Goal: Information Seeking & Learning: Learn about a topic

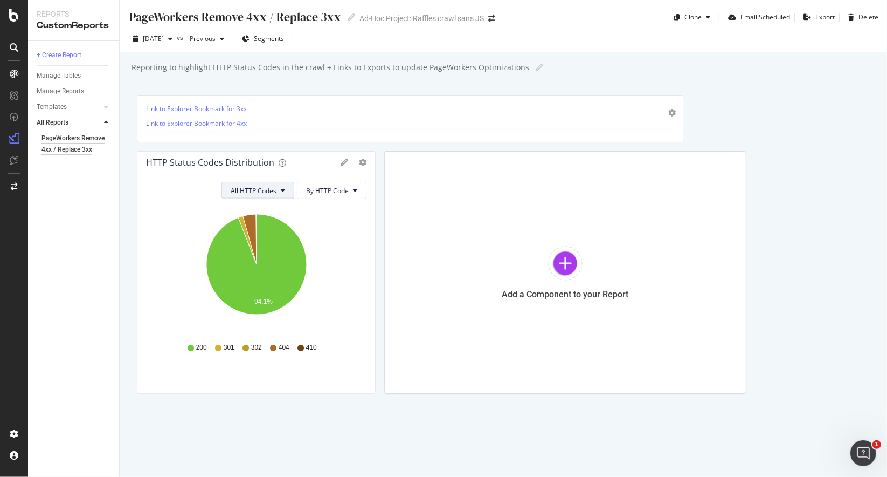
click at [251, 187] on span "All HTTP Codes" at bounding box center [254, 190] width 46 height 9
click at [327, 194] on button "By HTTP Code" at bounding box center [332, 190] width 70 height 17
click at [328, 196] on button "By HTTP Code" at bounding box center [332, 190] width 70 height 17
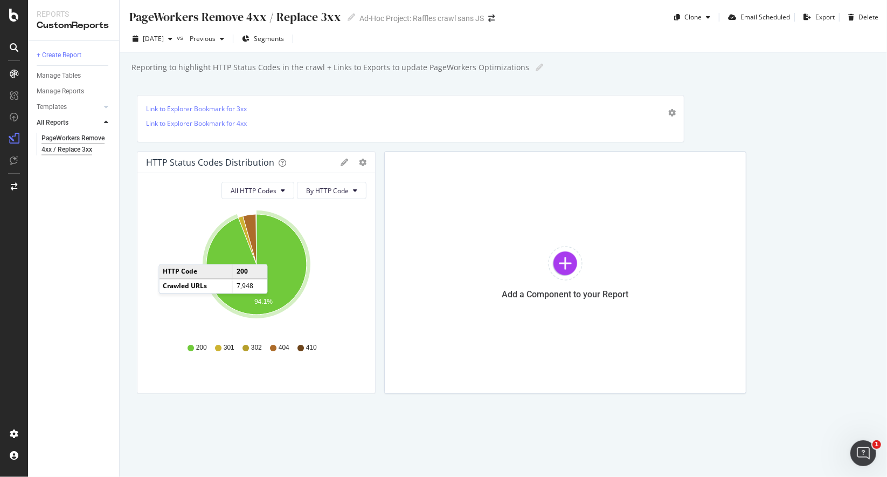
click at [279, 252] on icon "A chart." at bounding box center [256, 264] width 100 height 100
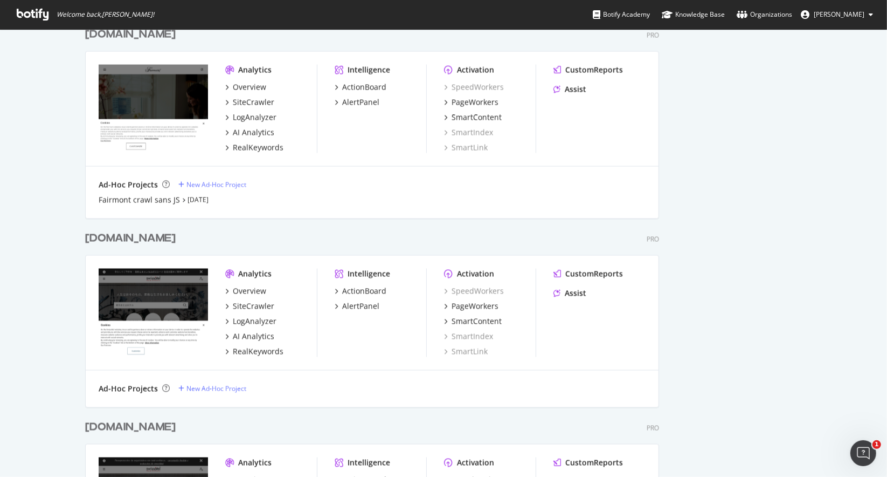
scroll to position [1471, 0]
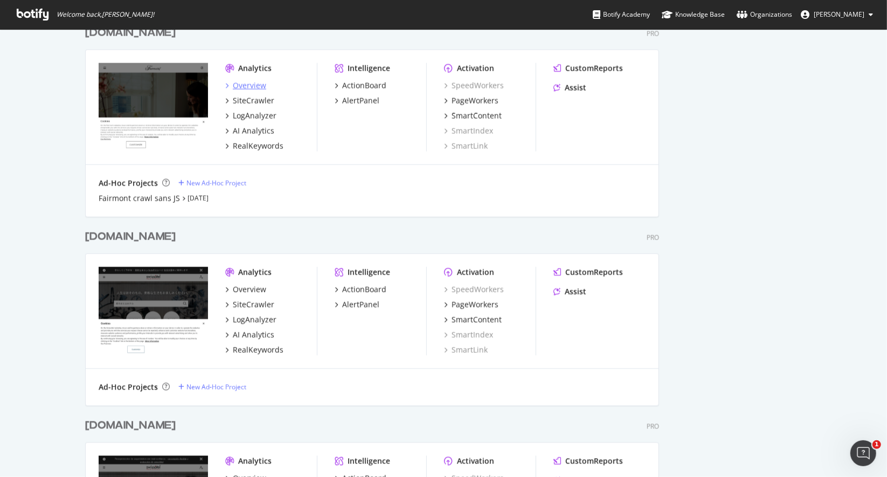
click at [251, 88] on div "Overview" at bounding box center [249, 85] width 33 height 11
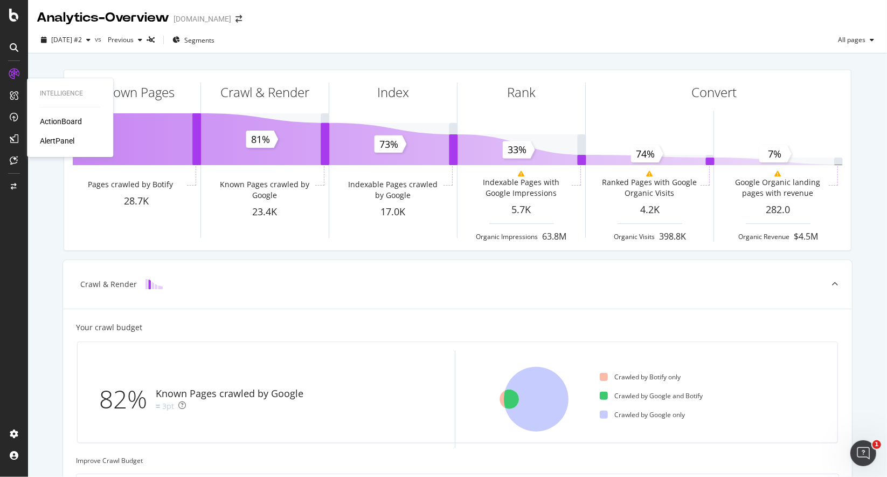
click at [52, 123] on div "ActionBoard" at bounding box center [61, 121] width 42 height 11
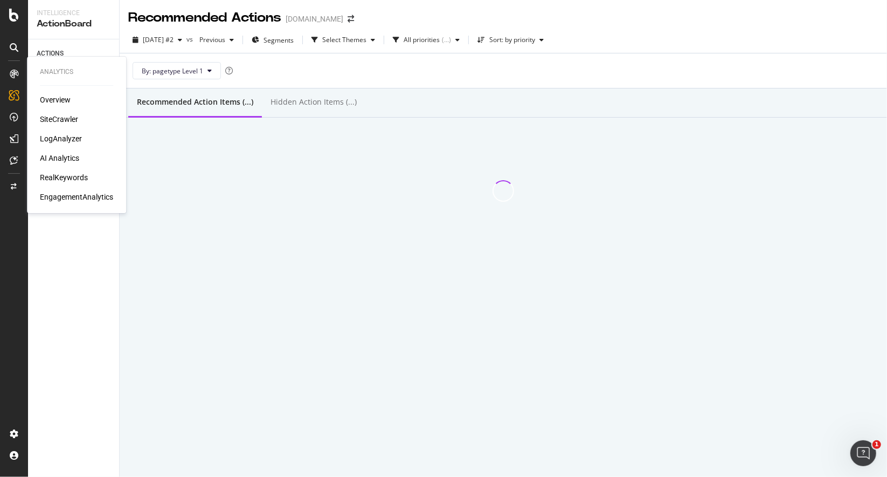
click at [60, 97] on div "Overview" at bounding box center [55, 99] width 31 height 11
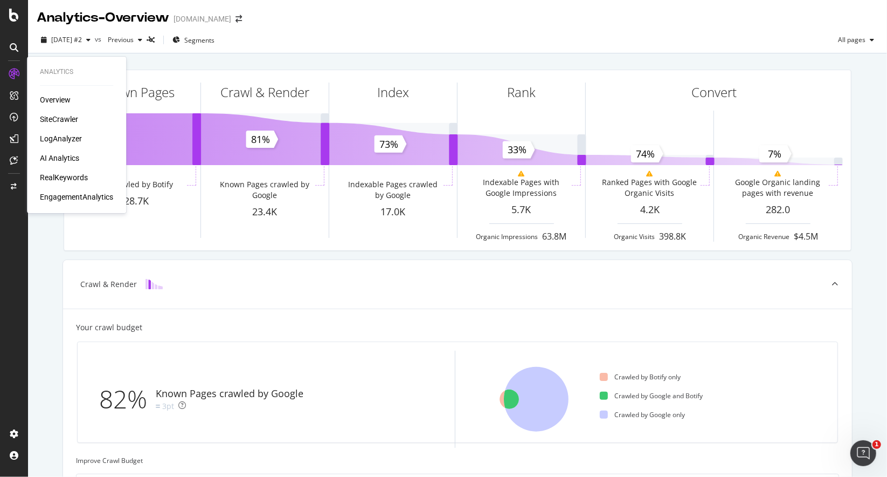
click at [74, 121] on div "SiteCrawler" at bounding box center [59, 119] width 38 height 11
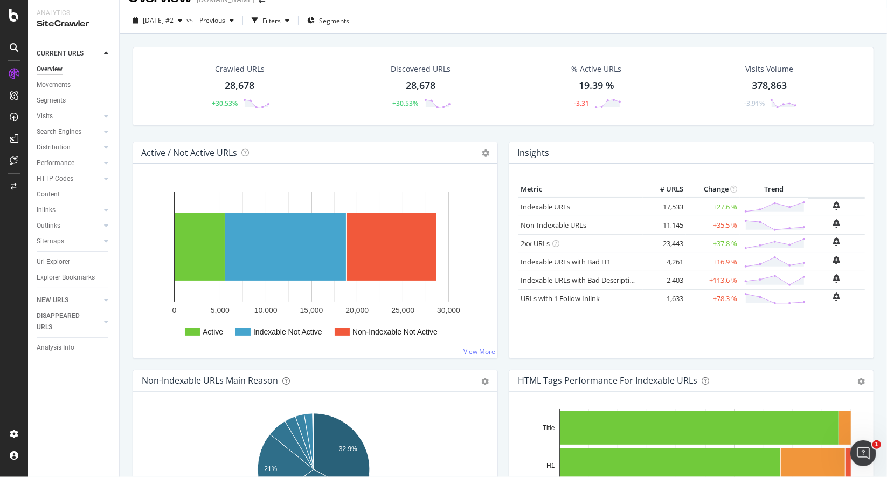
scroll to position [20, 0]
click at [99, 210] on div at bounding box center [95, 209] width 11 height 11
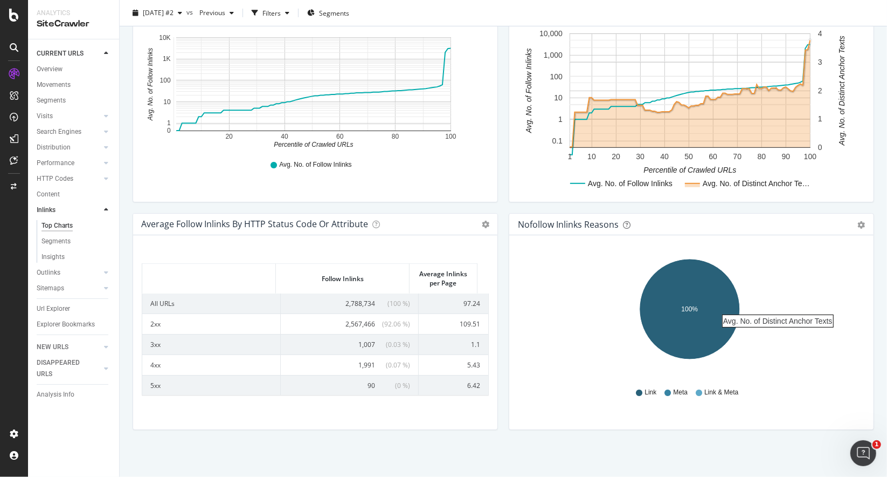
scroll to position [387, 0]
click at [157, 362] on td "4xx" at bounding box center [211, 365] width 139 height 20
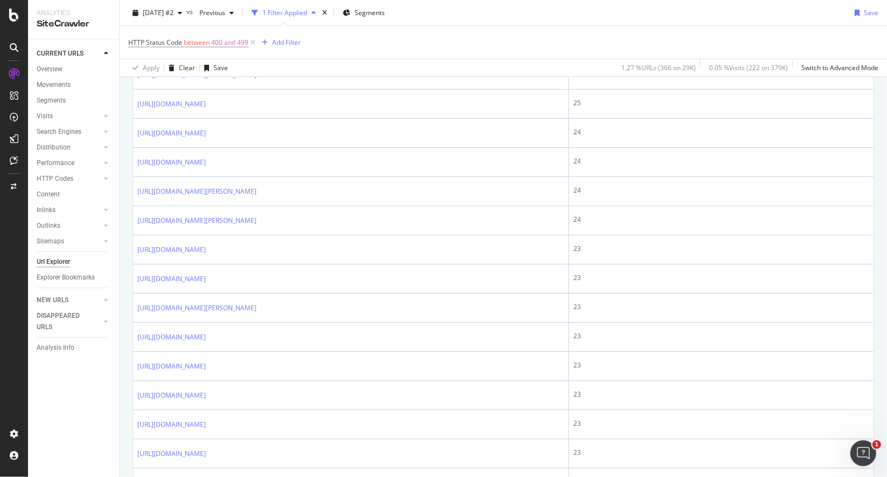
scroll to position [1450, 0]
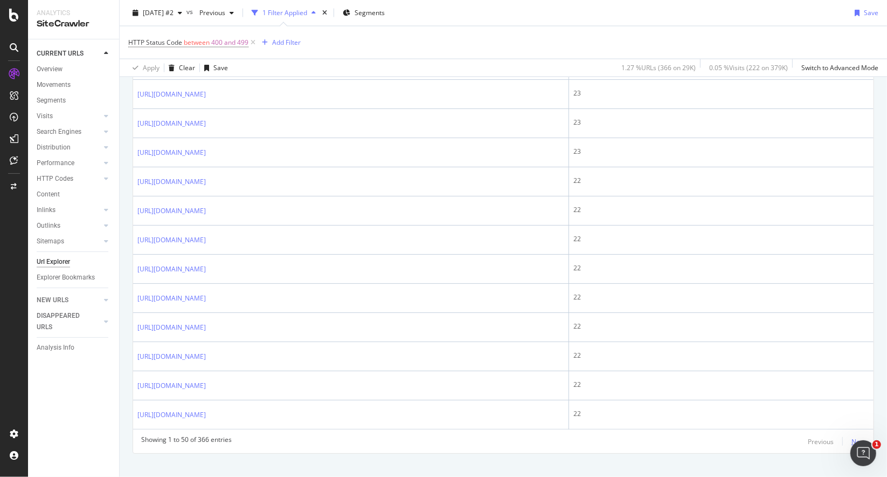
click at [854, 437] on div "Next" at bounding box center [859, 441] width 14 height 9
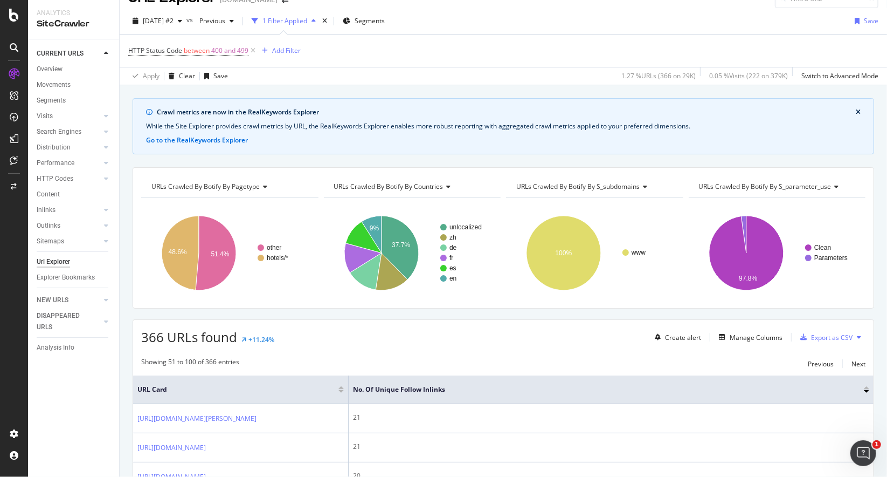
scroll to position [0, 0]
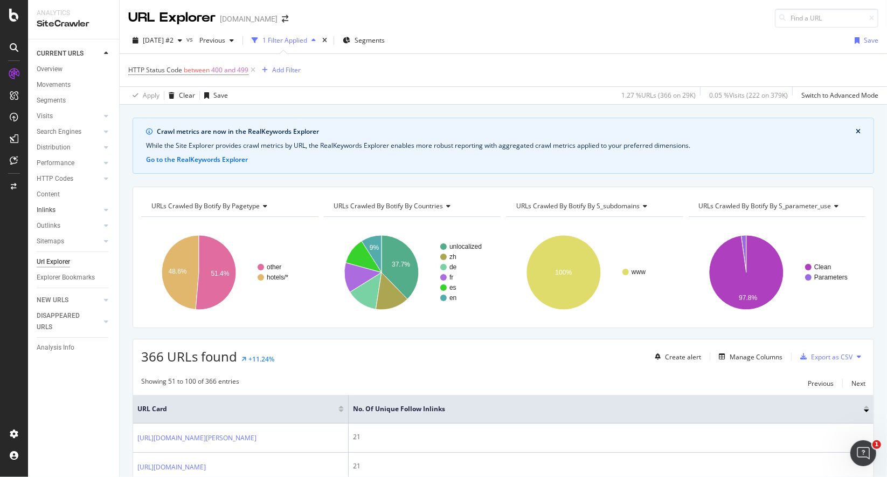
click at [78, 211] on link "Inlinks" at bounding box center [69, 209] width 64 height 11
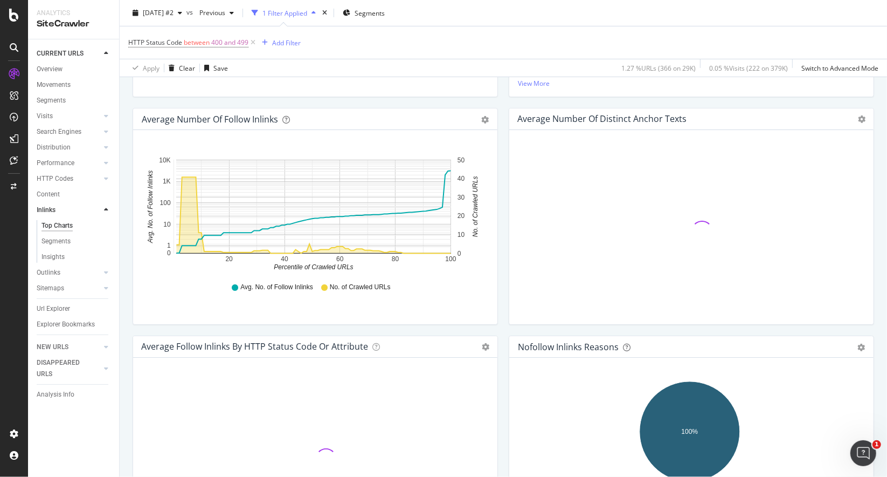
scroll to position [438, 0]
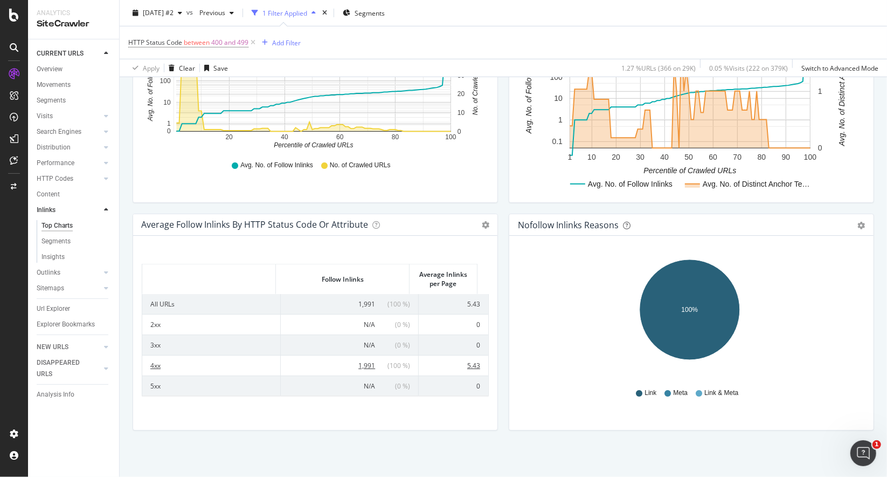
click at [156, 363] on td "4xx" at bounding box center [211, 365] width 139 height 20
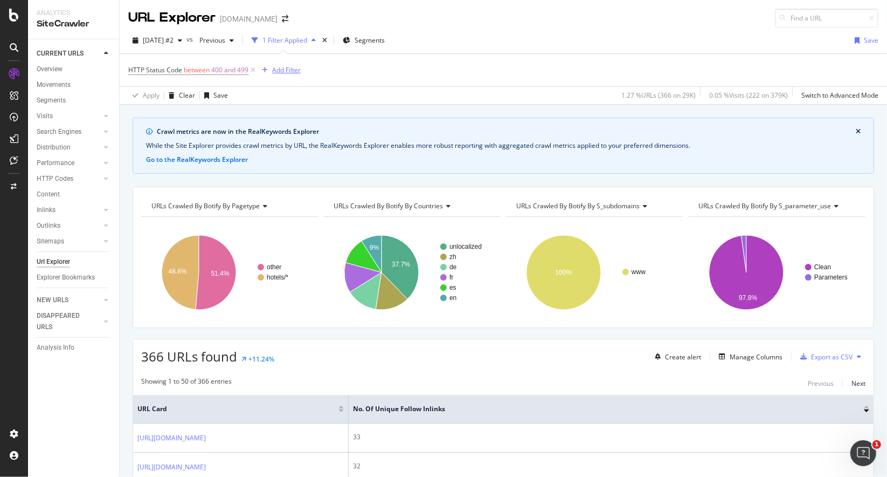
click at [289, 66] on div "Add Filter" at bounding box center [286, 69] width 29 height 9
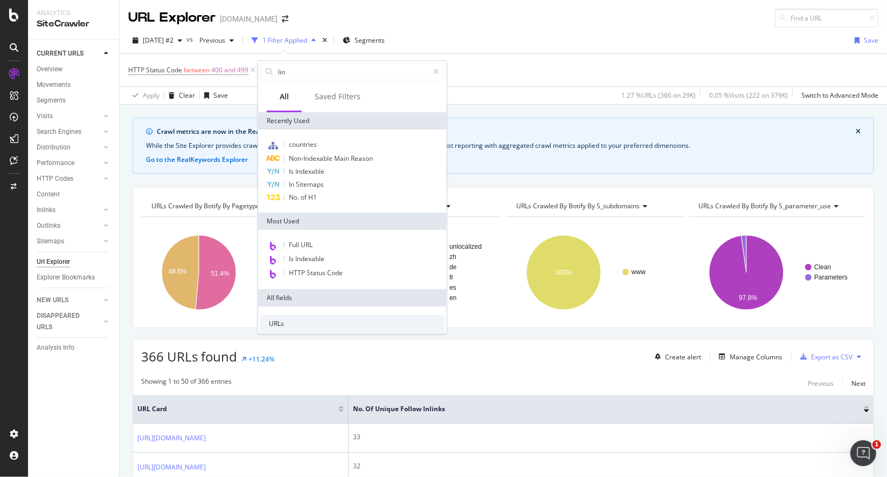
type input "link"
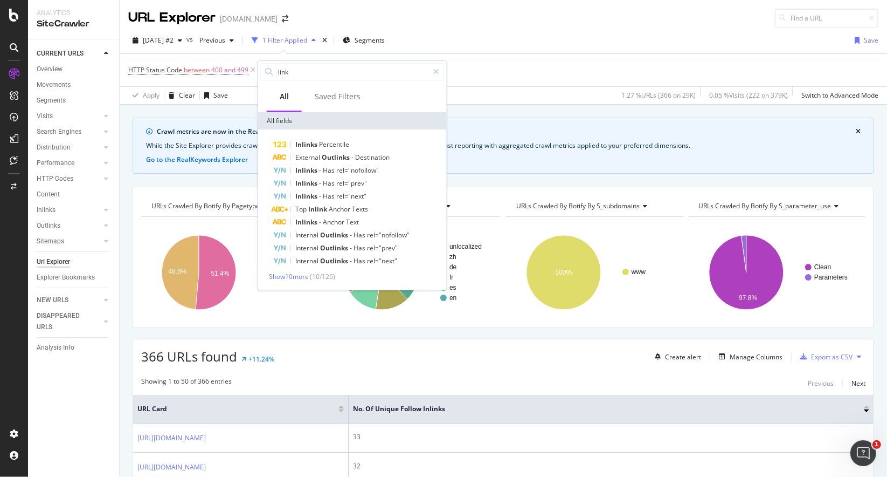
click at [507, 46] on div "[DATE] #2 vs Previous 1 Filter Applied Segments Save" at bounding box center [504, 43] width 768 height 22
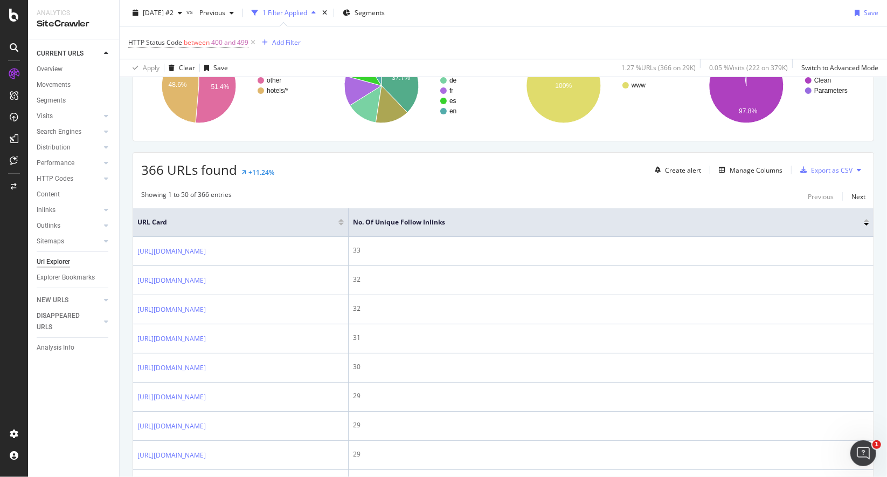
scroll to position [187, 0]
click at [730, 169] on div "Manage Columns" at bounding box center [756, 169] width 53 height 9
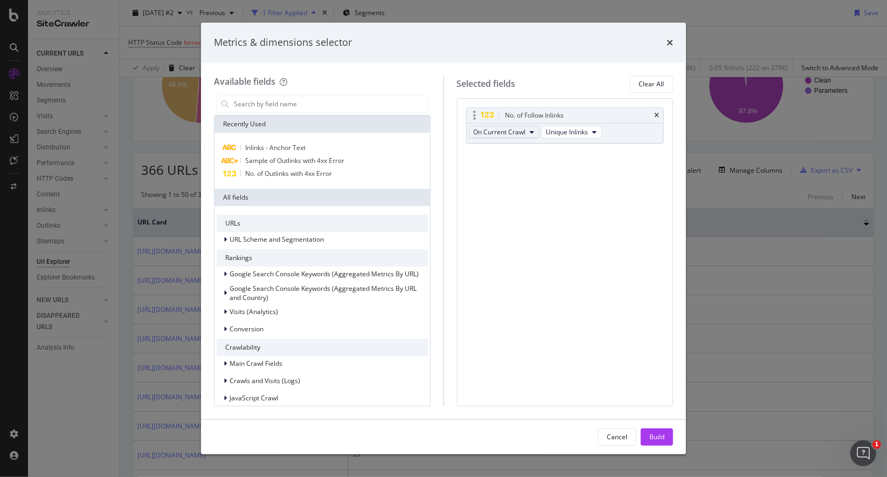
click at [523, 130] on span "On Current Crawl" at bounding box center [500, 131] width 52 height 9
click at [561, 132] on span "Unique Inlinks" at bounding box center [568, 131] width 42 height 9
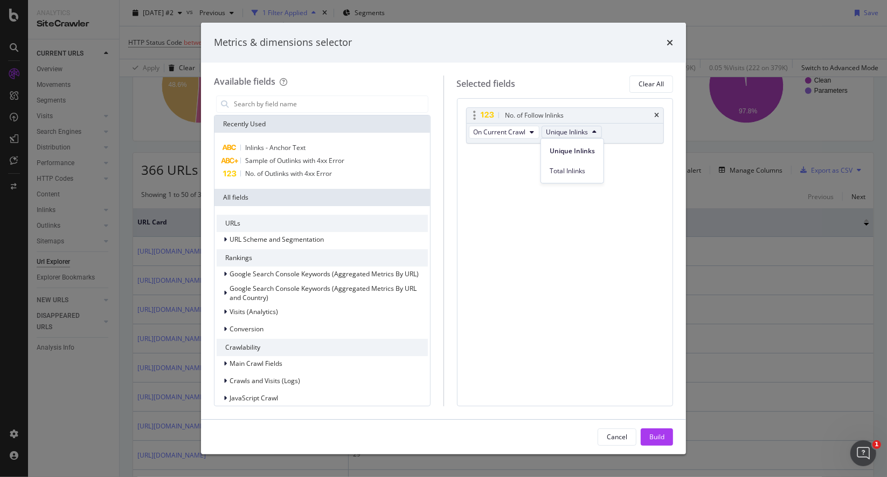
click at [561, 132] on span "Unique Inlinks" at bounding box center [568, 131] width 42 height 9
click at [471, 166] on div "No. of Follow Inlinks On Current Crawl Unique Inlinks You can use this field as…" at bounding box center [565, 252] width 217 height 308
click at [267, 105] on input "modal" at bounding box center [330, 104] width 195 height 16
click at [273, 163] on span "Sample of Outlinks with 4xx Error" at bounding box center [294, 160] width 99 height 9
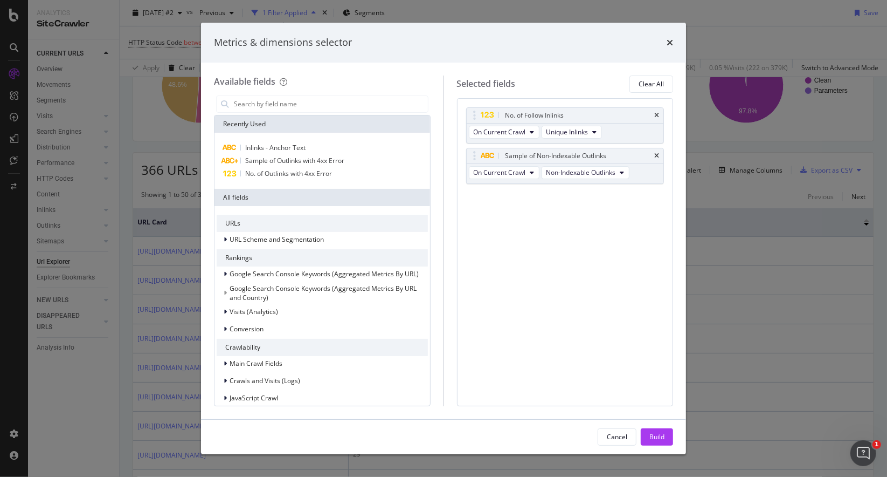
click at [658, 445] on div "Cancel Build" at bounding box center [443, 436] width 485 height 34
click at [659, 442] on div "Build" at bounding box center [657, 437] width 15 height 16
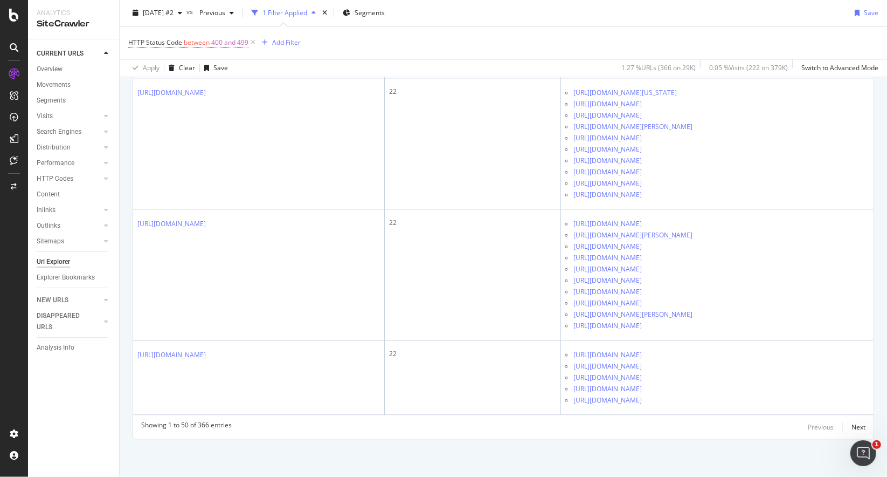
scroll to position [6368, 0]
click at [852, 426] on div "Next" at bounding box center [859, 426] width 14 height 9
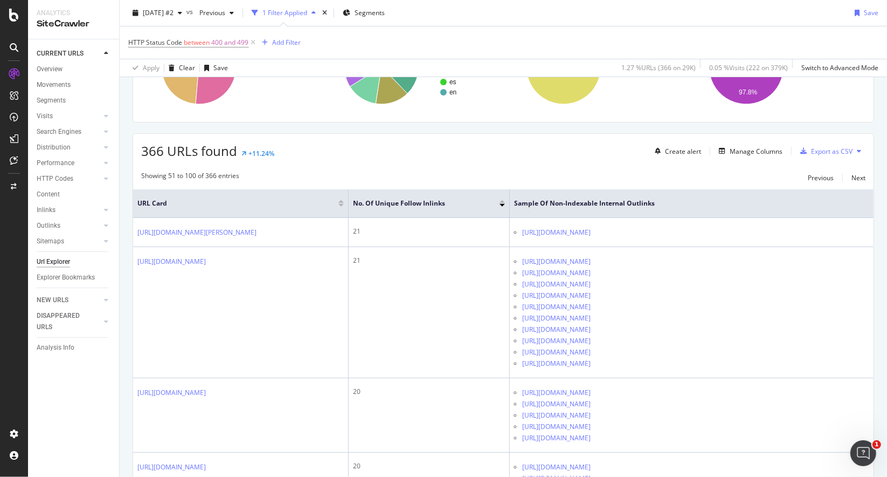
scroll to position [206, 0]
click at [852, 178] on div "Next" at bounding box center [859, 176] width 14 height 9
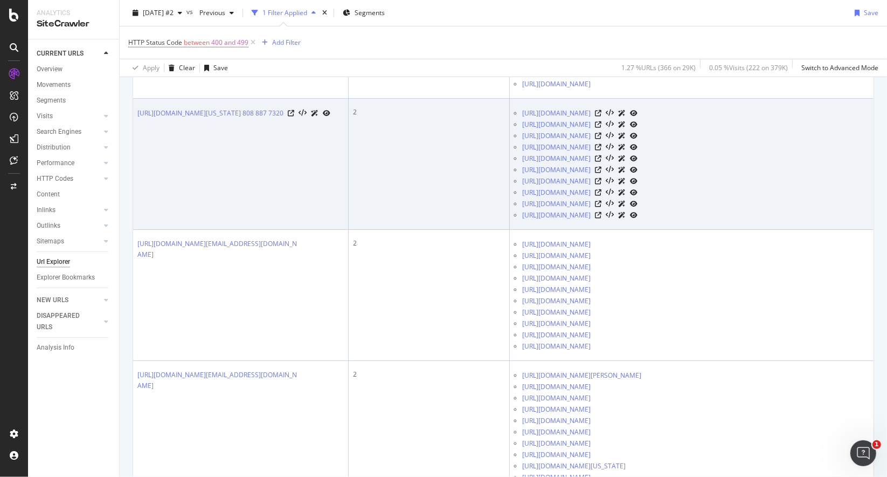
scroll to position [695, 0]
click at [591, 198] on link "[URL][DOMAIN_NAME]" at bounding box center [556, 192] width 68 height 11
click at [602, 196] on icon at bounding box center [598, 192] width 6 height 6
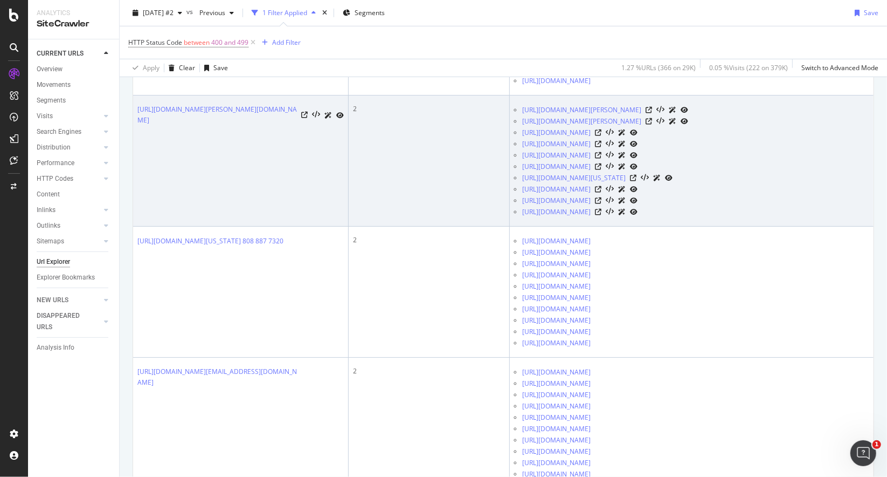
scroll to position [568, 0]
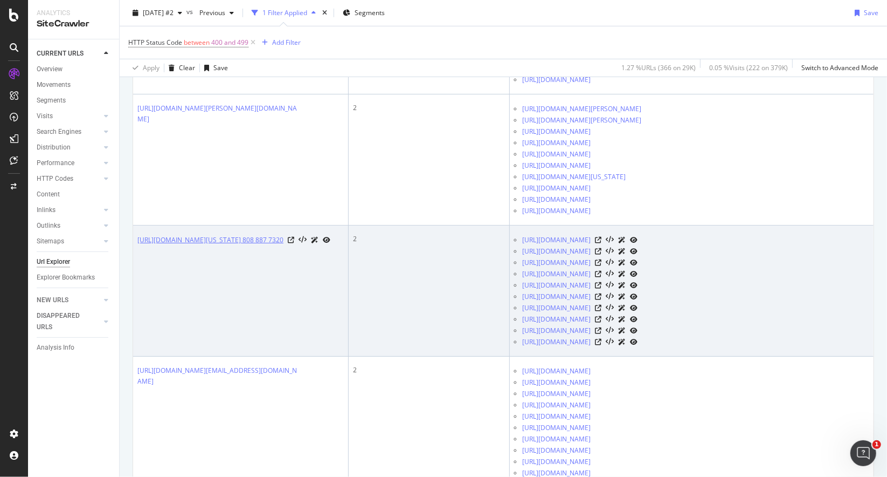
drag, startPoint x: 134, startPoint y: 244, endPoint x: 257, endPoint y: 263, distance: 124.8
click at [257, 263] on td "[URL][DOMAIN_NAME][US_STATE] 808 887 7320" at bounding box center [241, 290] width 216 height 131
copy link "[URL][DOMAIN_NAME][US_STATE] 808 887 7320"
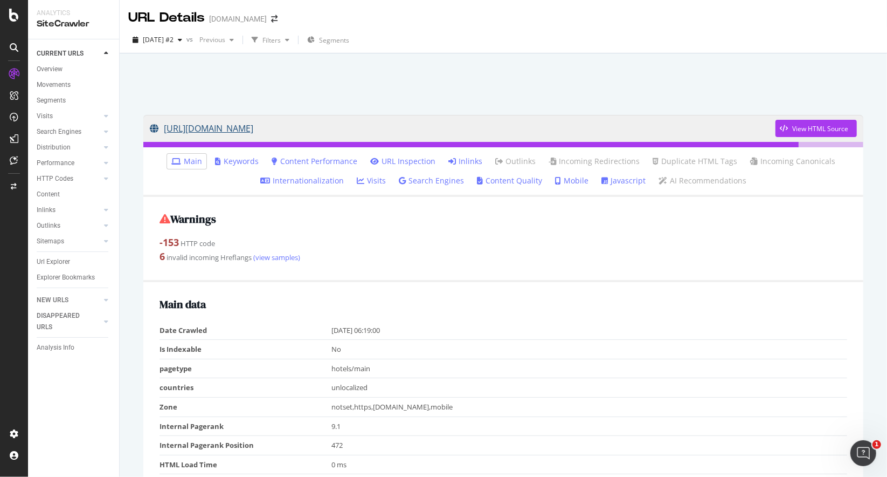
click at [408, 121] on link "[URL][DOMAIN_NAME]" at bounding box center [463, 128] width 626 height 27
